Goal: Navigation & Orientation: Go to known website

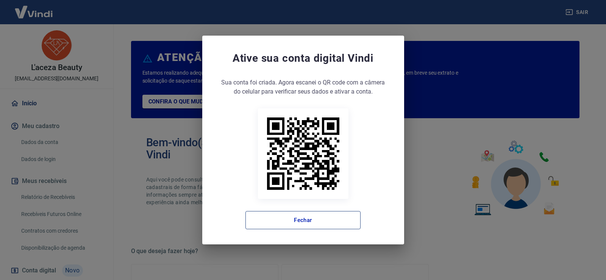
click at [291, 226] on button "Fechar" at bounding box center [303, 220] width 115 height 18
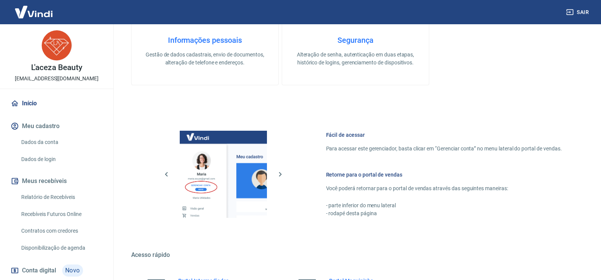
scroll to position [389, 0]
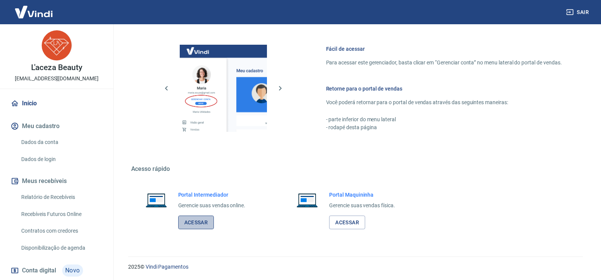
click at [194, 223] on link "Acessar" at bounding box center [196, 223] width 36 height 14
